Goal: Entertainment & Leisure: Consume media (video, audio)

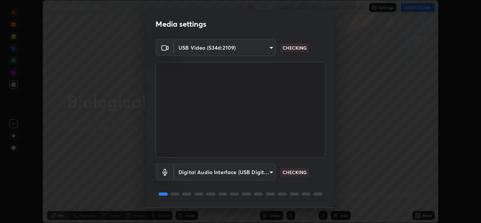
scroll to position [24, 0]
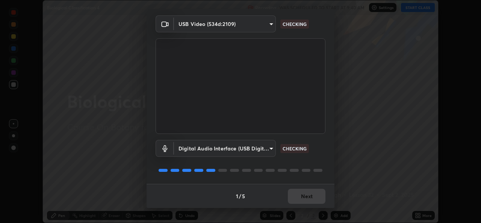
click at [309, 188] on div "1 / 5 Next" at bounding box center [241, 196] width 188 height 24
click at [310, 197] on div "1 / 5 Next" at bounding box center [241, 196] width 188 height 24
click at [310, 198] on div "1 / 5 Next" at bounding box center [241, 196] width 188 height 24
click at [308, 196] on div "1 / 5 Next" at bounding box center [241, 196] width 188 height 24
click at [308, 198] on div "1 / 5 Next" at bounding box center [241, 196] width 188 height 24
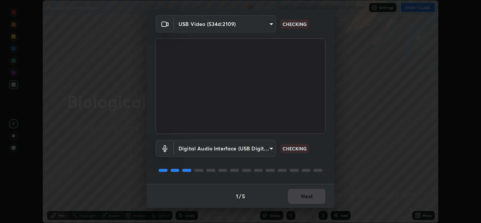
click at [307, 198] on div "1 / 5 Next" at bounding box center [241, 196] width 188 height 24
click at [305, 199] on div "1 / 5 Next" at bounding box center [241, 196] width 188 height 24
click at [308, 197] on div "1 / 5 Next" at bounding box center [241, 196] width 188 height 24
click at [308, 200] on div "1 / 5 Next" at bounding box center [241, 196] width 188 height 24
click at [308, 202] on div "1 / 5 Next" at bounding box center [241, 196] width 188 height 24
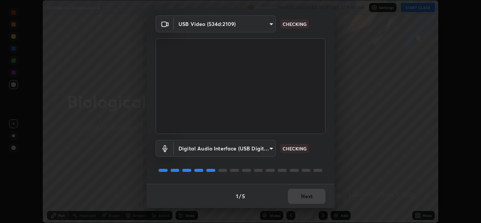
click at [309, 201] on button "Next" at bounding box center [307, 196] width 38 height 15
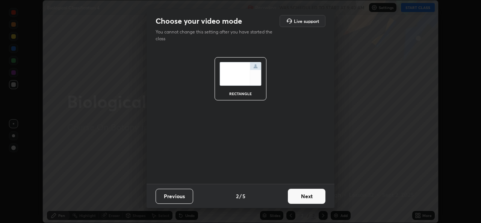
scroll to position [0, 0]
click at [311, 200] on button "Next" at bounding box center [307, 196] width 38 height 15
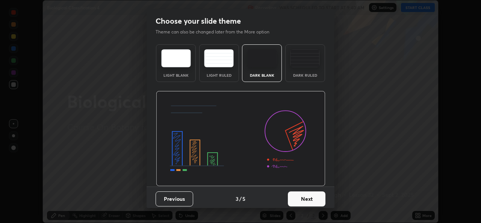
click at [312, 198] on button "Next" at bounding box center [307, 198] width 38 height 15
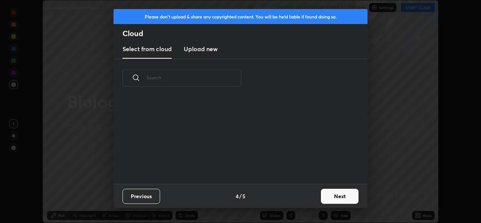
click at [311, 198] on div "Previous 4 / 5 Next" at bounding box center [240, 196] width 254 height 24
click at [322, 195] on button "Next" at bounding box center [340, 196] width 38 height 15
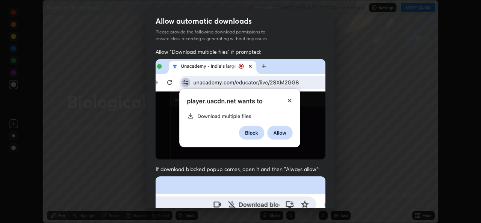
click at [326, 195] on div "Allow "Download multiple files" if prompted: If download blocked popup comes, o…" at bounding box center [241, 206] width 188 height 316
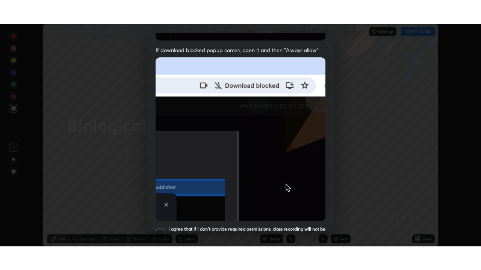
scroll to position [177, 0]
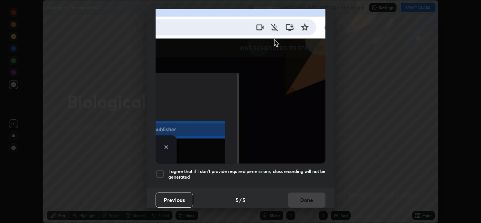
click at [313, 180] on div "Allow "Download multiple files" if prompted: If download blocked popup comes, o…" at bounding box center [241, 29] width 188 height 316
click at [307, 201] on div "Previous 5 / 5 Done" at bounding box center [241, 199] width 188 height 24
click at [337, 175] on div "Allow automatic downloads Please provide the following download permissions to …" at bounding box center [240, 111] width 481 height 223
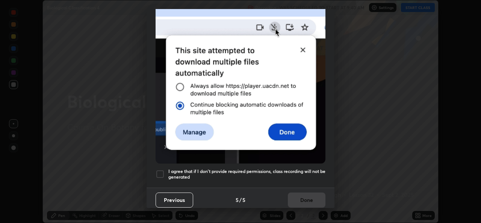
click at [310, 187] on div "Previous 5 / 5 Done" at bounding box center [241, 199] width 188 height 24
click at [315, 176] on h5 "I agree that if I don't provide required permissions, class recording will not …" at bounding box center [246, 174] width 157 height 12
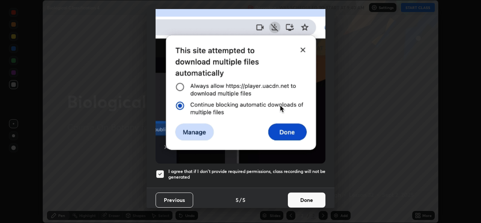
click at [311, 198] on button "Done" at bounding box center [307, 199] width 38 height 15
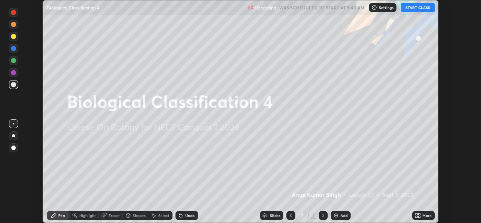
click at [417, 8] on button "START CLASS" at bounding box center [418, 7] width 34 height 9
click at [418, 216] on icon at bounding box center [418, 215] width 6 height 6
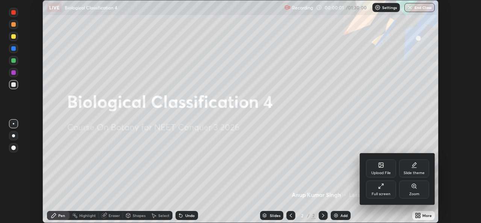
click at [382, 194] on div "Full screen" at bounding box center [381, 194] width 19 height 4
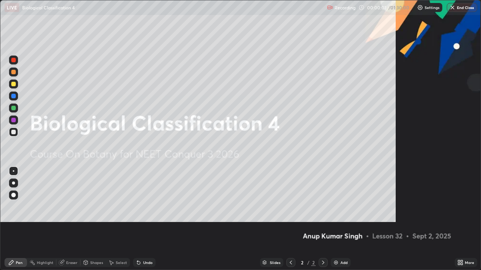
scroll to position [270, 481]
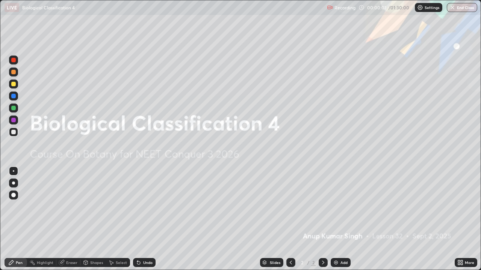
click at [334, 222] on img at bounding box center [336, 263] width 6 height 6
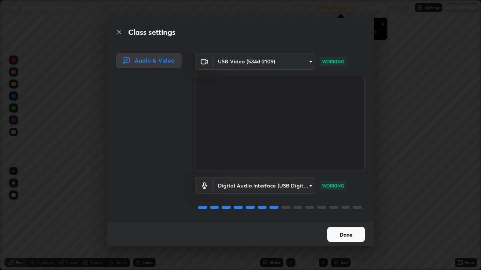
click at [354, 222] on button "Done" at bounding box center [346, 234] width 38 height 15
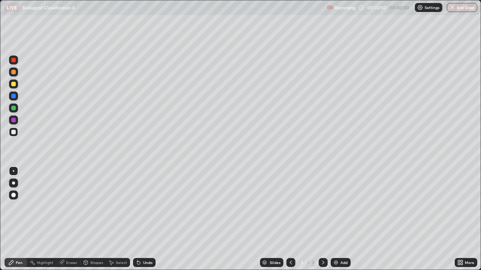
click at [13, 185] on div at bounding box center [13, 183] width 9 height 9
click at [15, 84] on div at bounding box center [13, 84] width 5 height 5
click at [338, 222] on div "Slides 3 / 3 Add" at bounding box center [305, 262] width 299 height 15
click at [337, 222] on img at bounding box center [336, 263] width 6 height 6
click at [12, 172] on div at bounding box center [13, 171] width 9 height 9
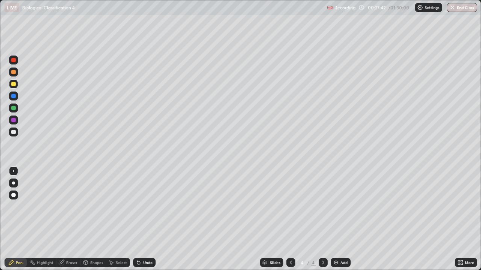
click at [291, 222] on icon at bounding box center [291, 263] width 6 height 6
